Goal: Find specific page/section

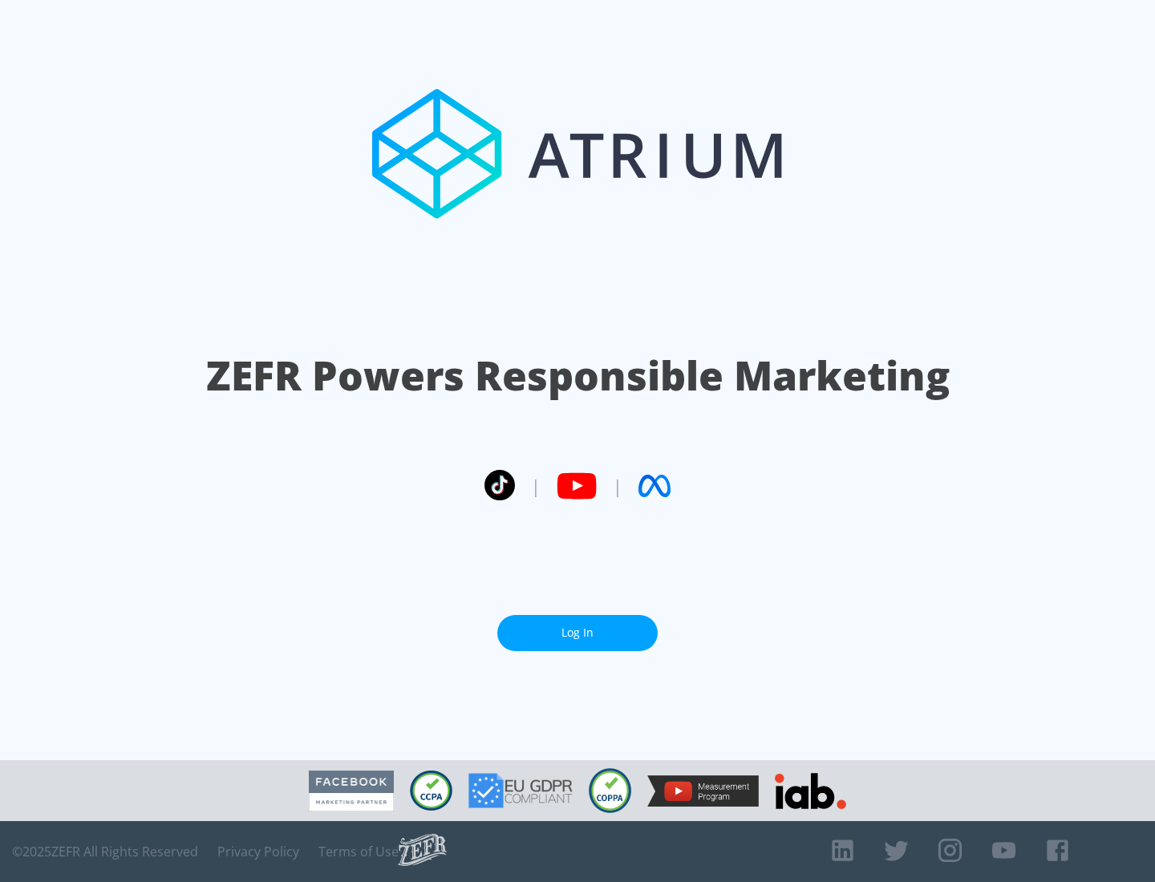
click at [578, 633] on link "Log In" at bounding box center [577, 633] width 160 height 36
